Goal: Information Seeking & Learning: Learn about a topic

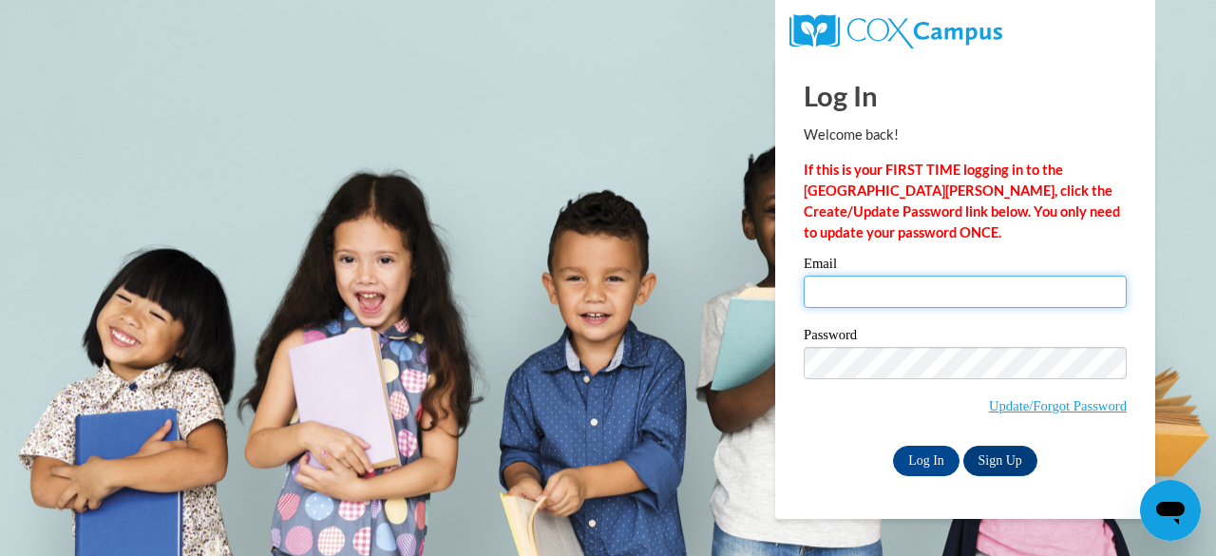
click at [833, 281] on input "Email" at bounding box center [965, 292] width 323 height 32
type input "[EMAIL_ADDRESS][DOMAIN_NAME]"
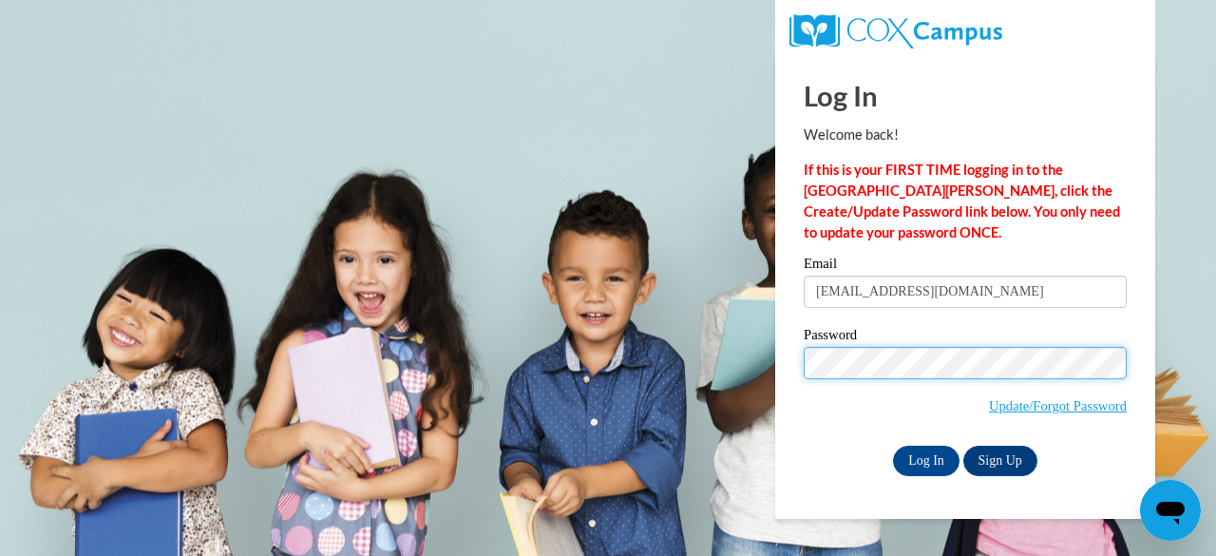
click at [893, 446] on input "Log In" at bounding box center [926, 461] width 67 height 30
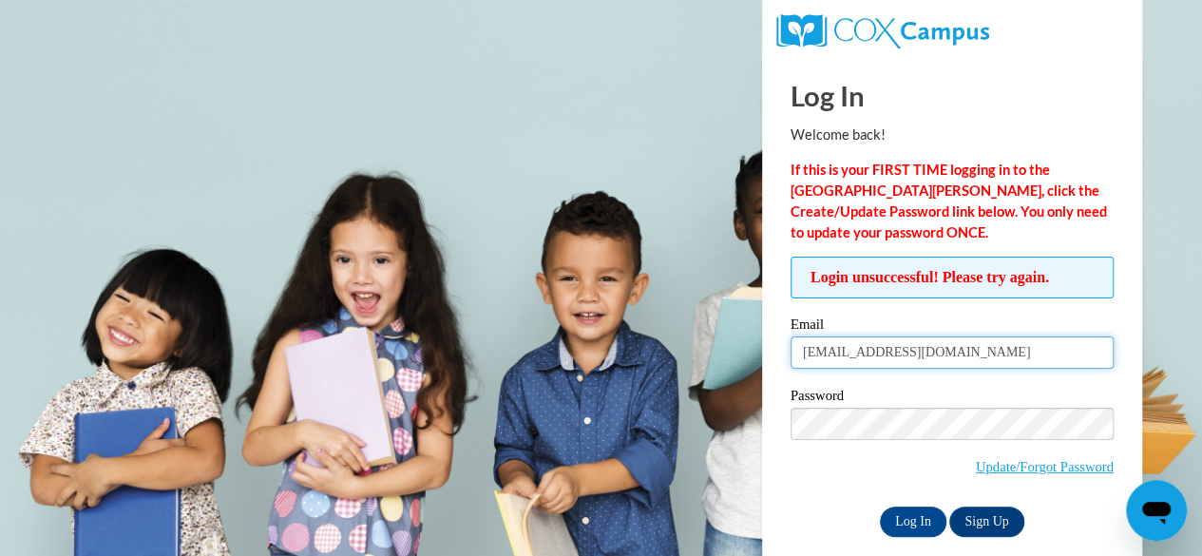
click at [844, 354] on input "[EMAIL_ADDRESS][DOMAIN_NAME]" at bounding box center [952, 352] width 323 height 32
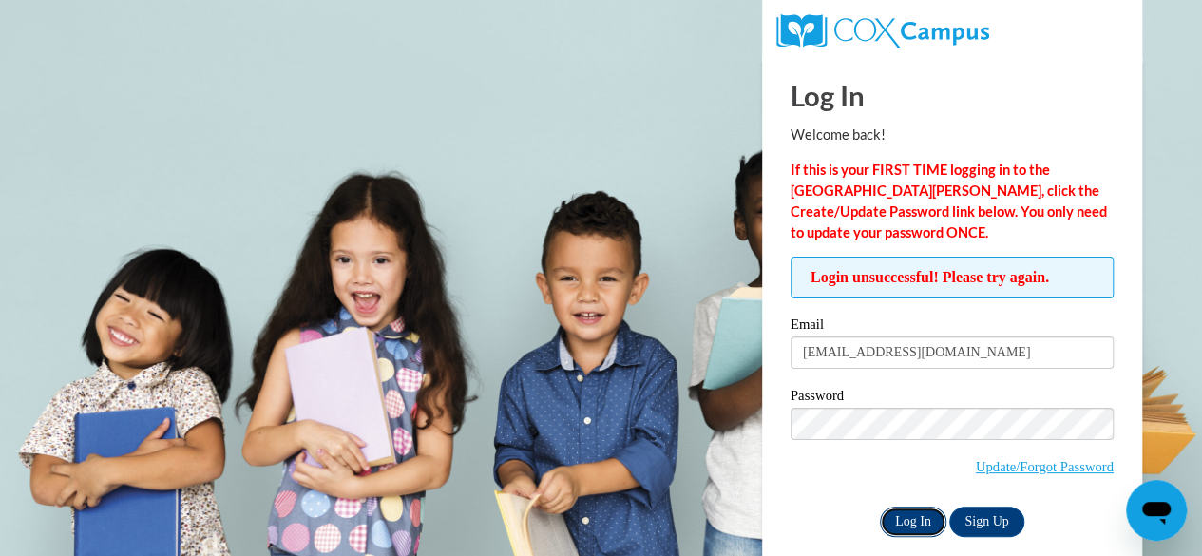
click at [909, 518] on input "Log In" at bounding box center [913, 522] width 67 height 30
click at [1019, 470] on link "Update/Forgot Password" at bounding box center [1045, 466] width 138 height 15
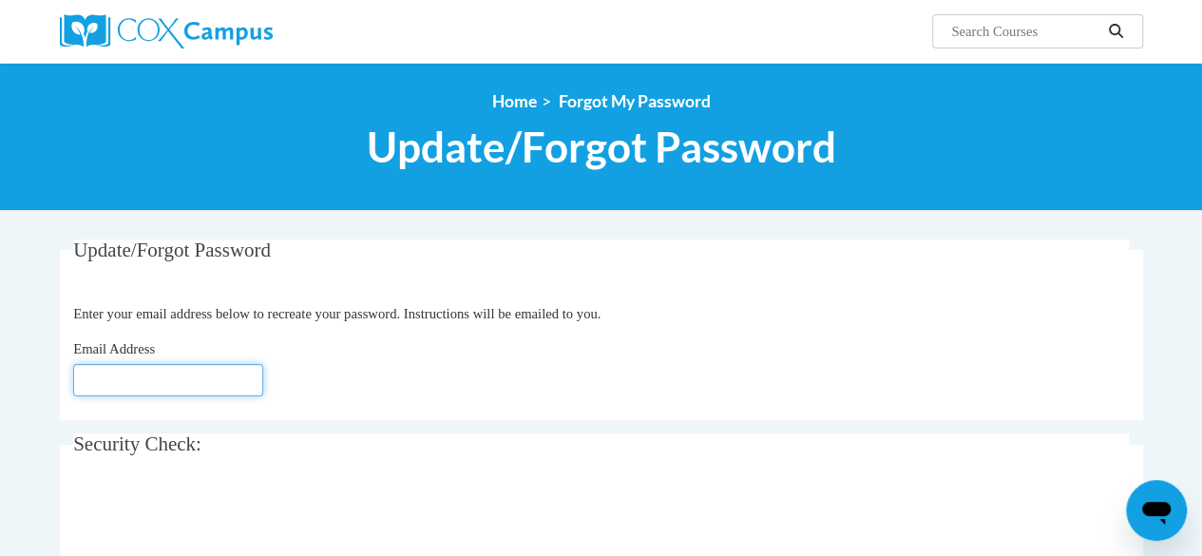
click at [180, 383] on input "Email Address" at bounding box center [168, 380] width 190 height 32
type input "[EMAIL_ADDRESS][DOMAIN_NAME]"
click button "Refresh captcha" at bounding box center [0, 0] width 0 height 0
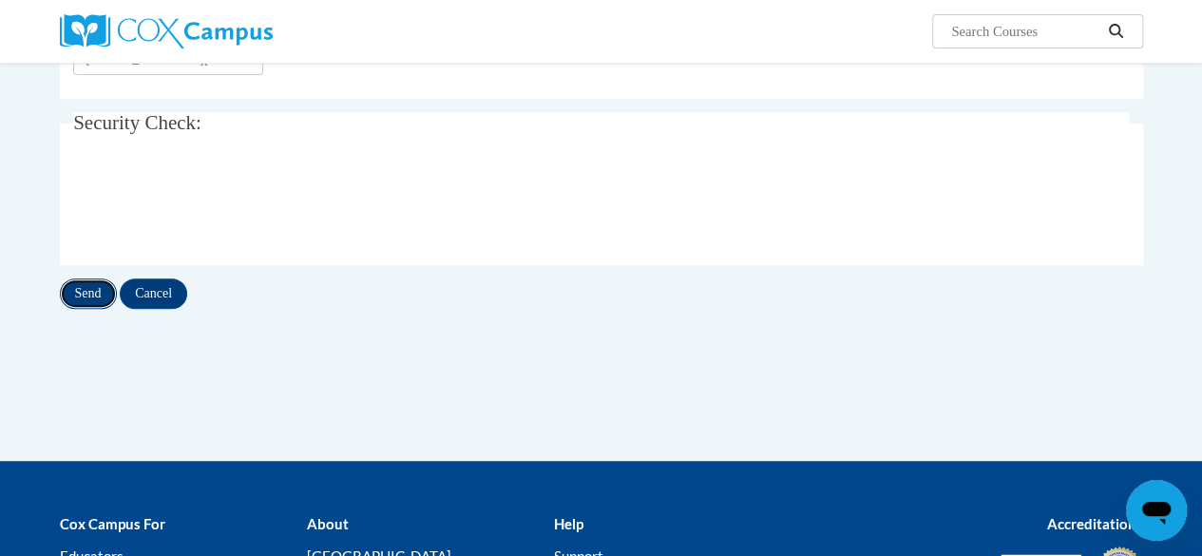
click at [95, 296] on input "Send" at bounding box center [88, 293] width 57 height 30
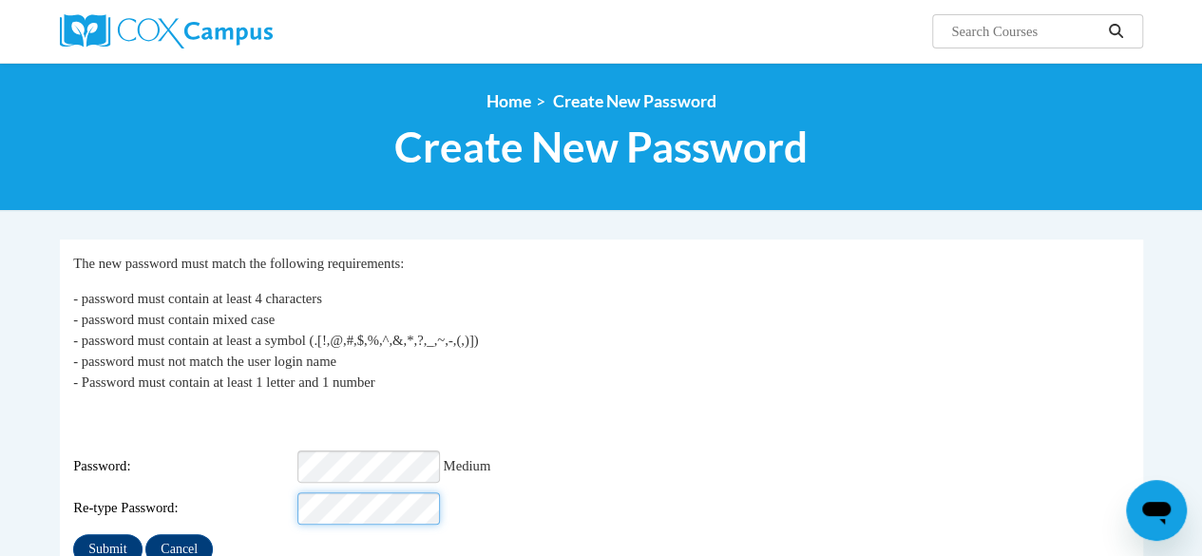
scroll to position [146, 0]
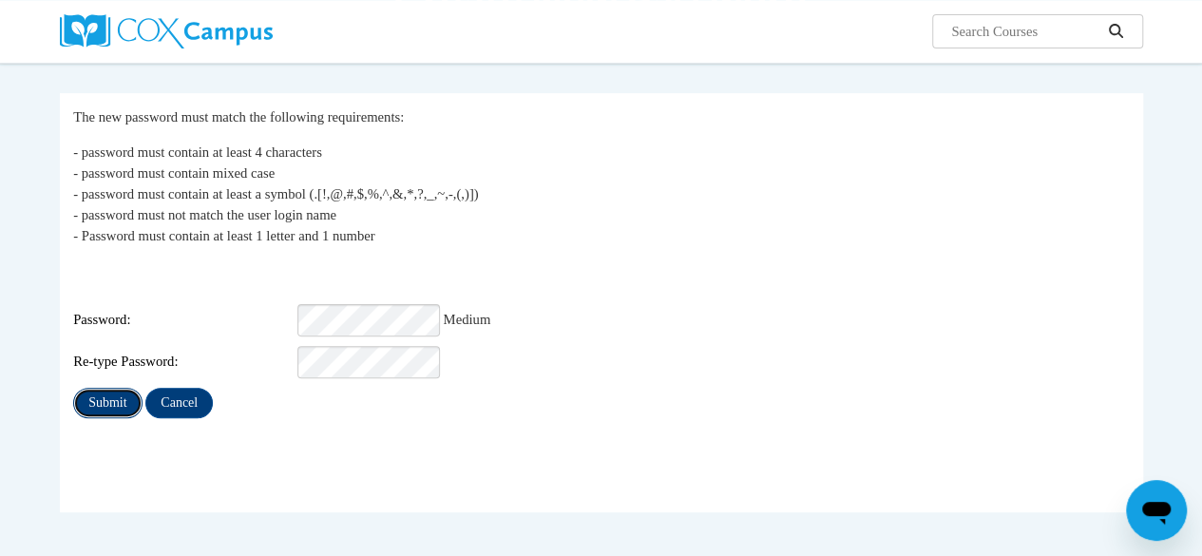
click at [108, 388] on input "Submit" at bounding box center [107, 403] width 68 height 30
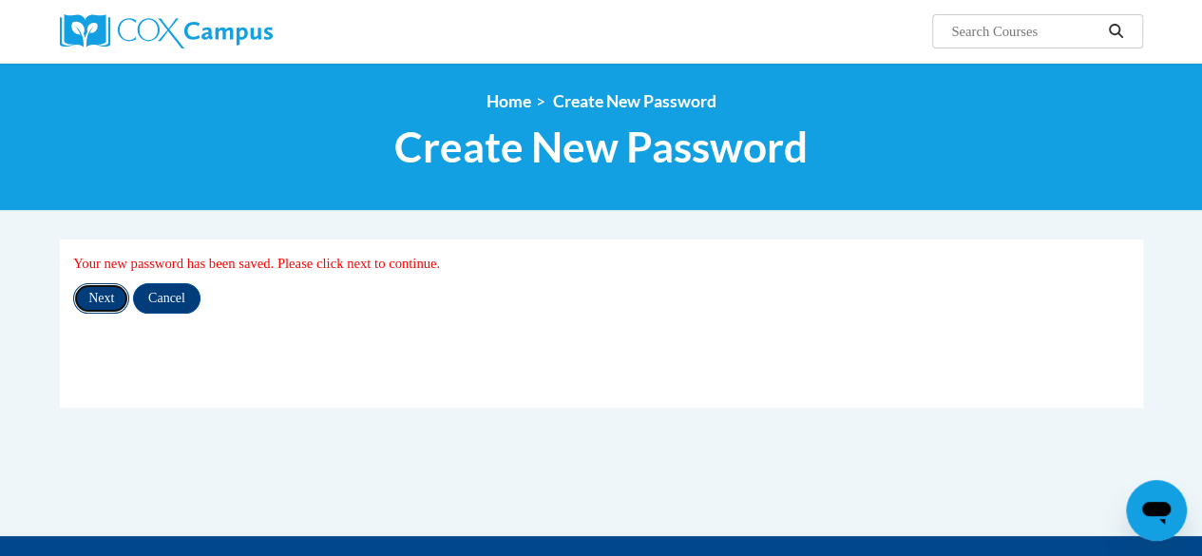
click at [110, 294] on input "Next" at bounding box center [101, 298] width 56 height 30
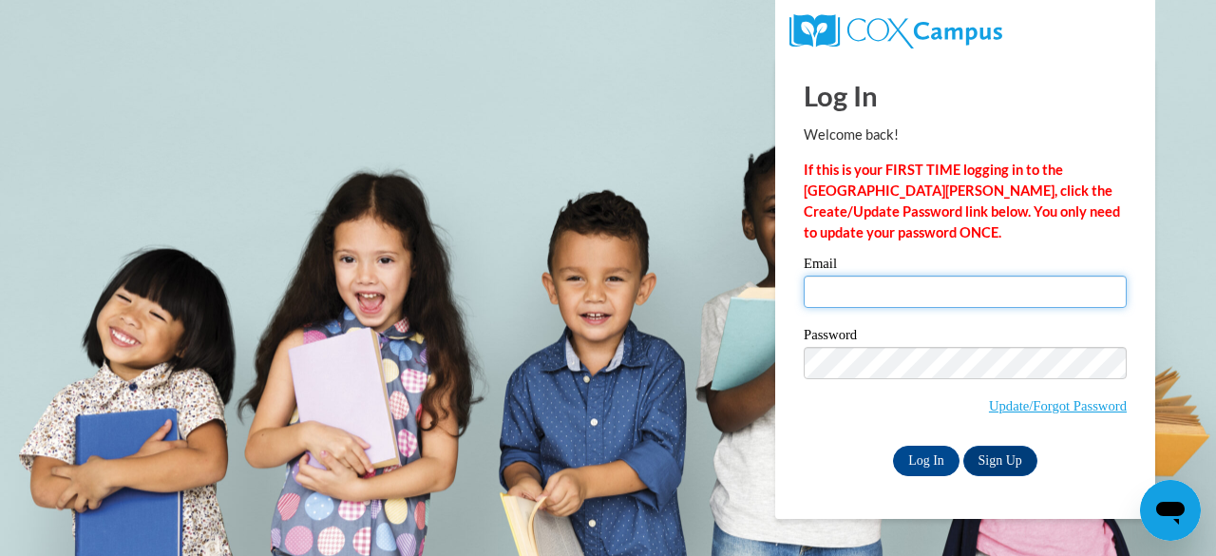
click at [899, 284] on input "Email" at bounding box center [965, 292] width 323 height 32
type input "readyh@w-csd.org"
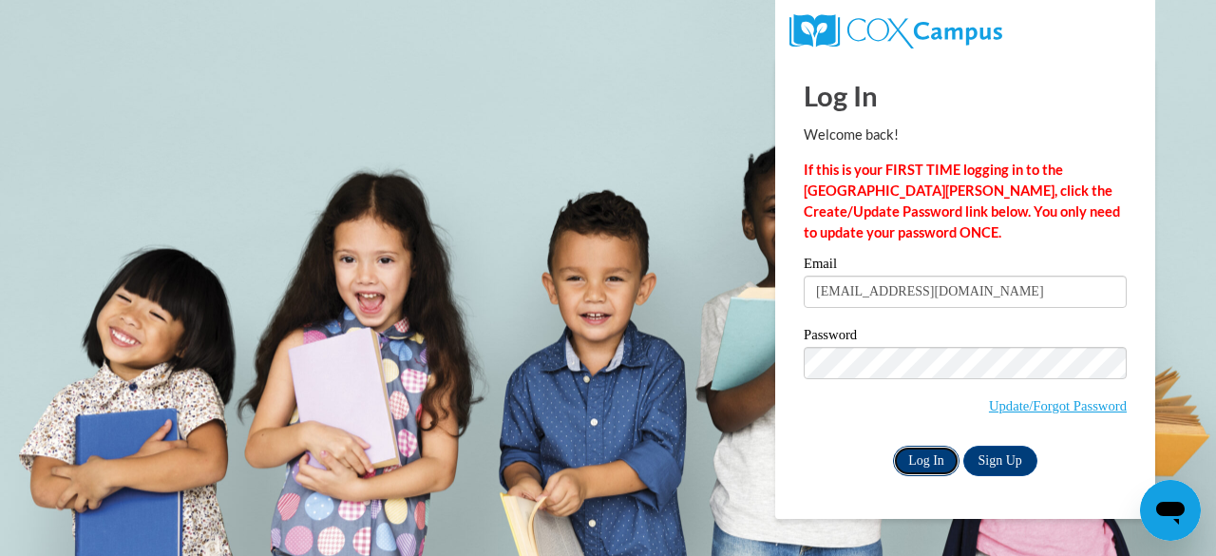
click at [928, 468] on input "Log In" at bounding box center [926, 461] width 67 height 30
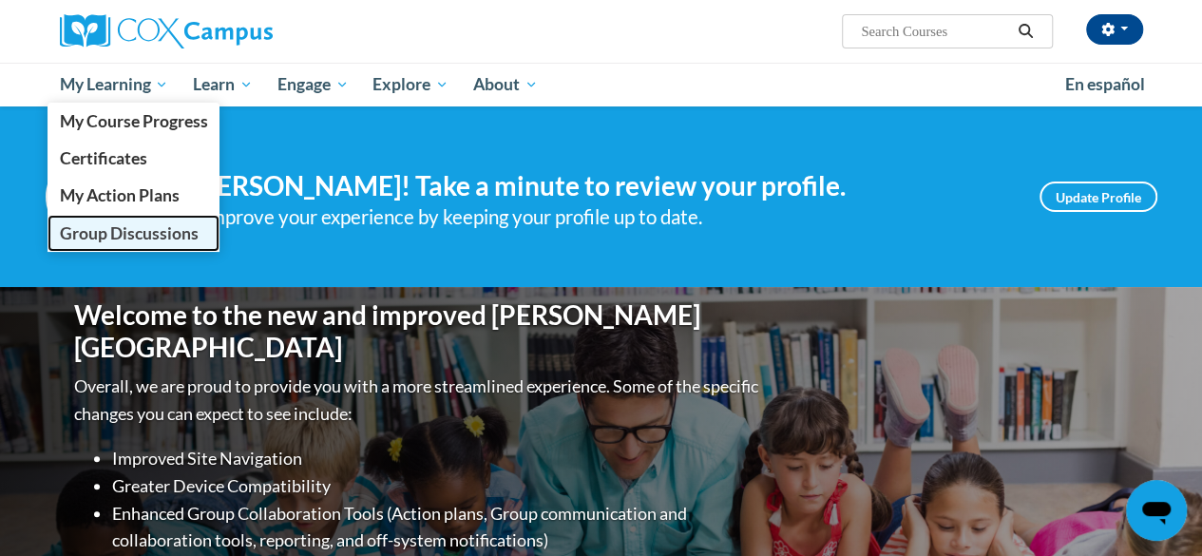
click at [169, 224] on span "Group Discussions" at bounding box center [128, 233] width 139 height 20
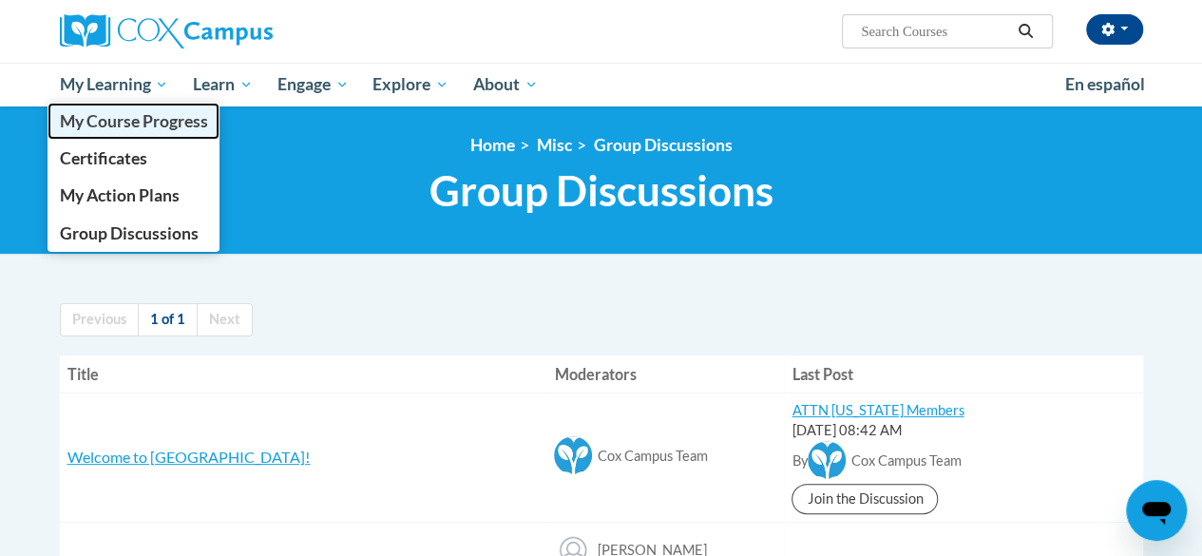
click at [139, 122] on span "My Course Progress" at bounding box center [133, 121] width 148 height 20
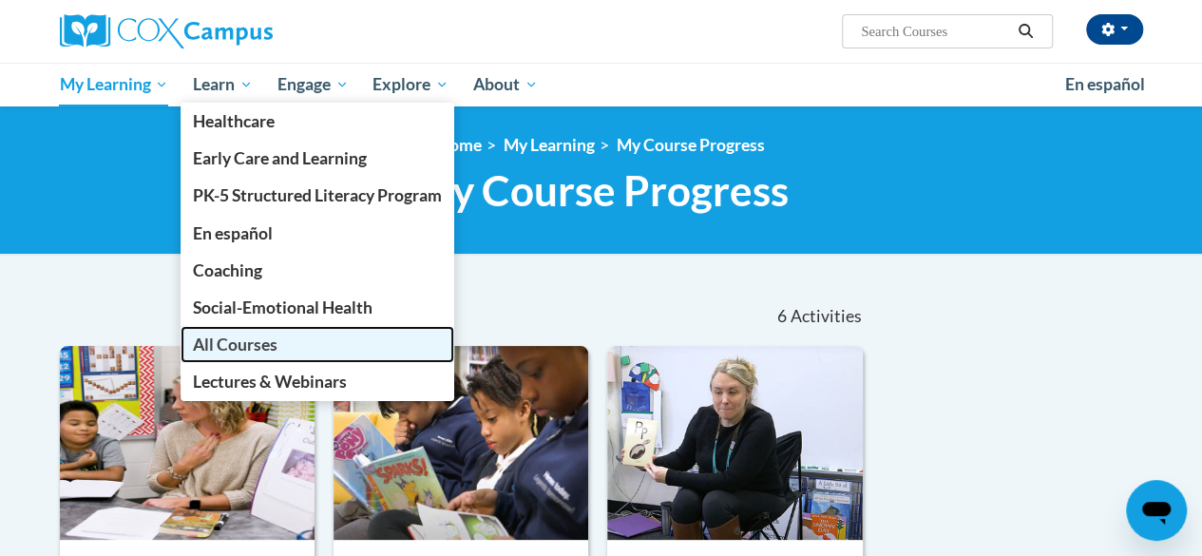
click at [263, 342] on span "All Courses" at bounding box center [235, 345] width 85 height 20
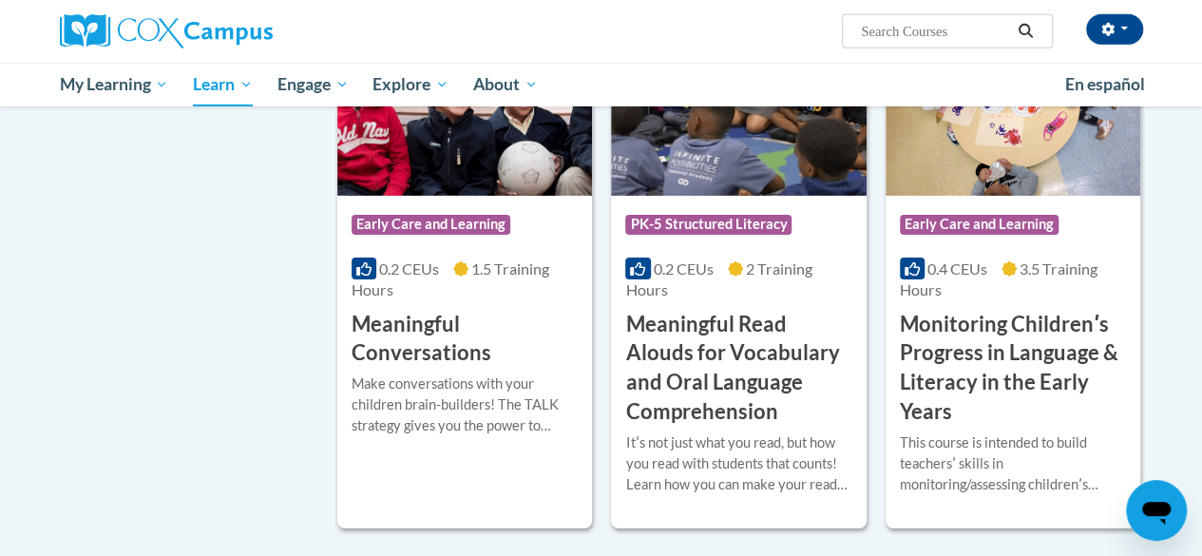
scroll to position [3063, 0]
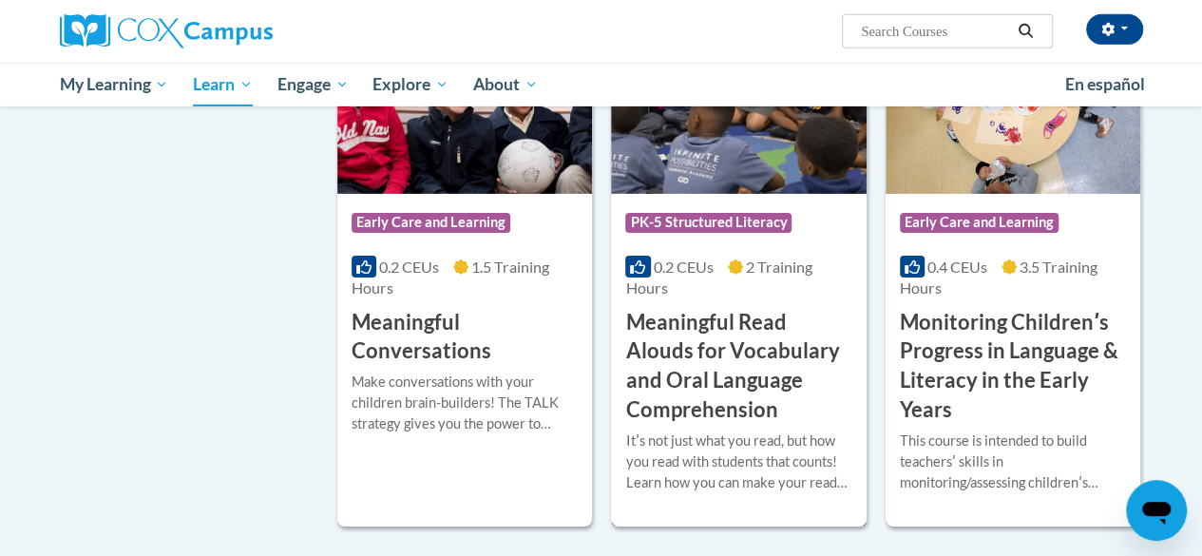
click at [732, 322] on h3 "Meaningful Read Alouds for Vocabulary and Oral Language Comprehension" at bounding box center [738, 366] width 226 height 117
